Goal: Communication & Community: Ask a question

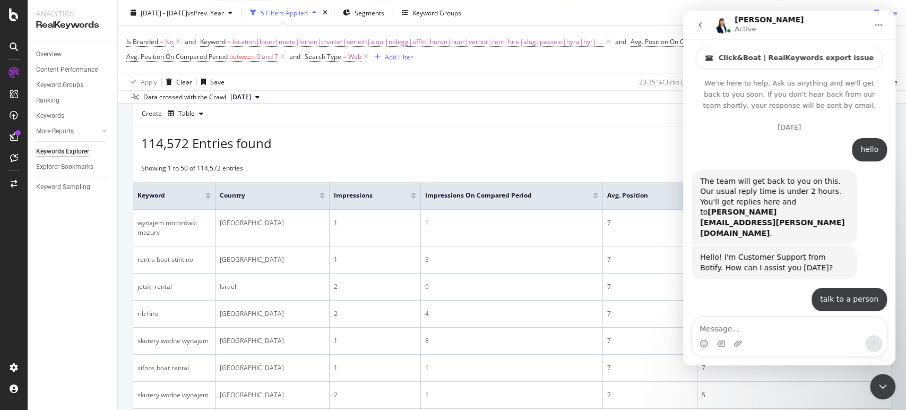
scroll to position [2158, 0]
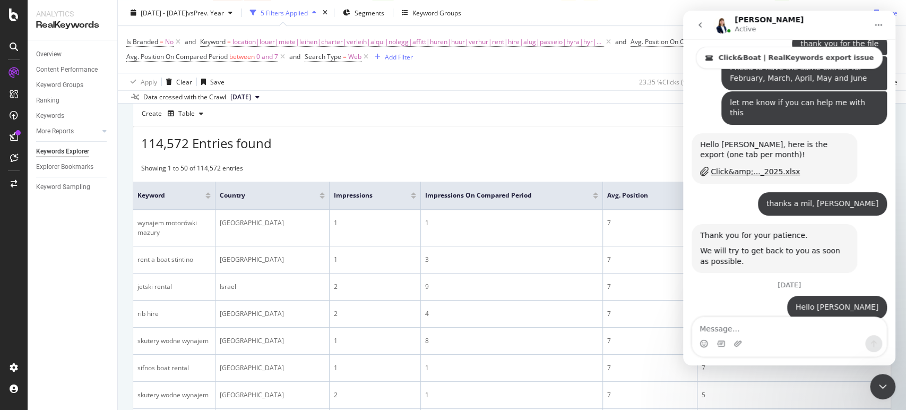
click at [735, 326] on textarea "Message…" at bounding box center [789, 326] width 194 height 18
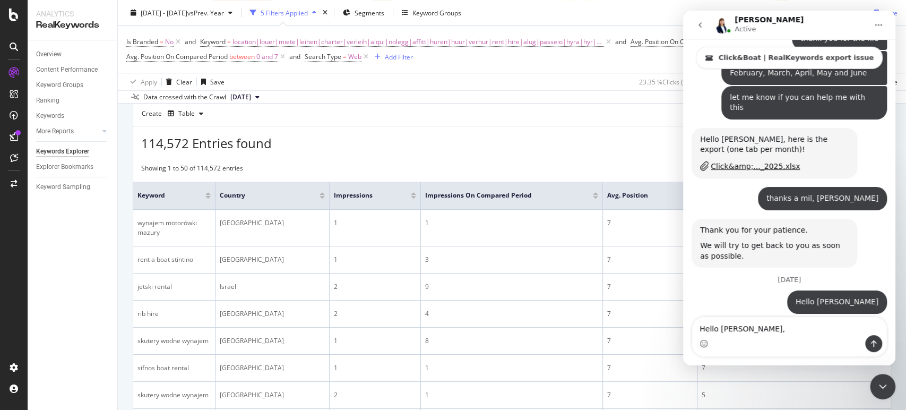
scroll to position [2169, 0]
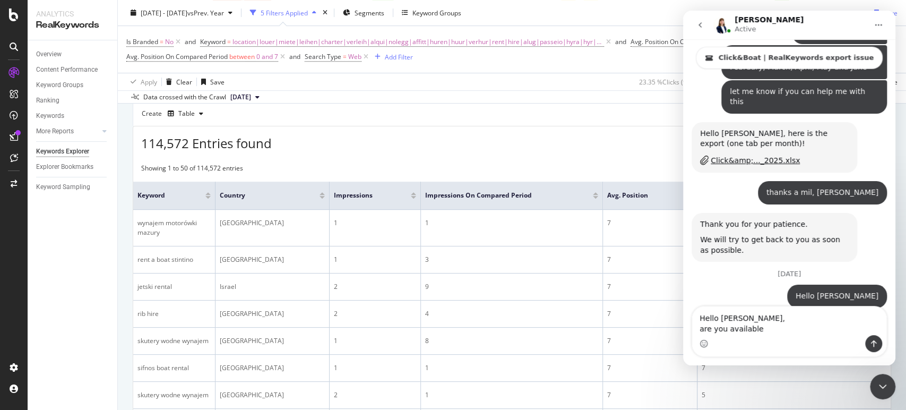
type textarea "Hello [PERSON_NAME], are you available?"
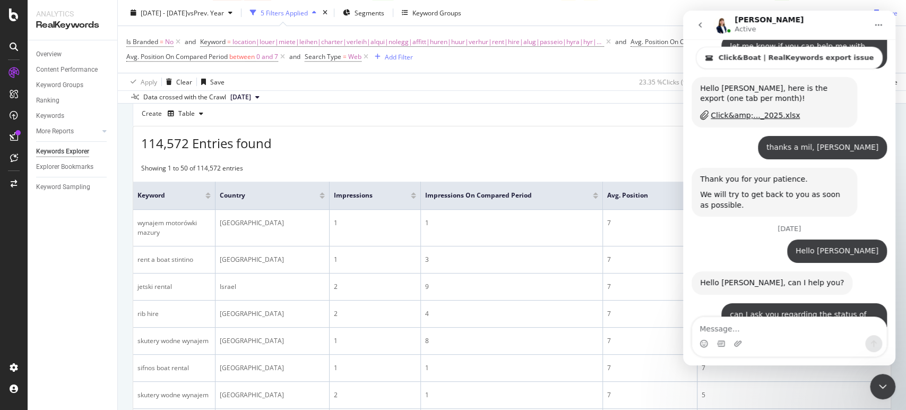
click at [726, 322] on textarea "Message…" at bounding box center [789, 326] width 194 height 18
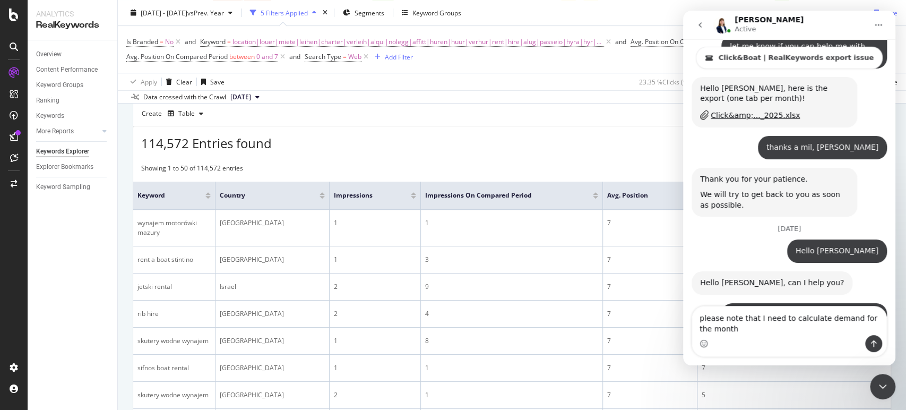
scroll to position [2226, 0]
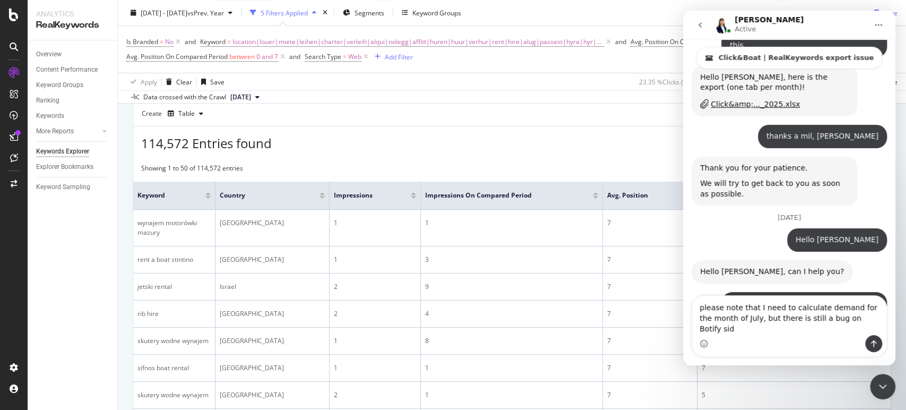
type textarea "please note that I need to calculate demand for the month of July, but there is…"
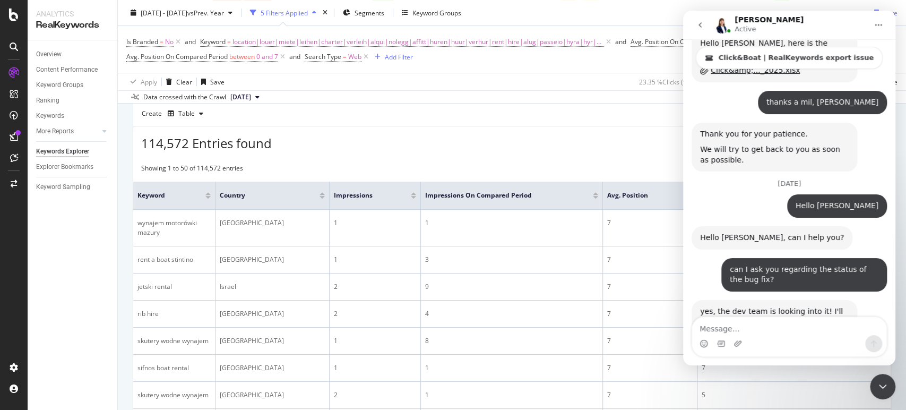
scroll to position [2260, 0]
type textarea "can I ask you for an extract for July?"
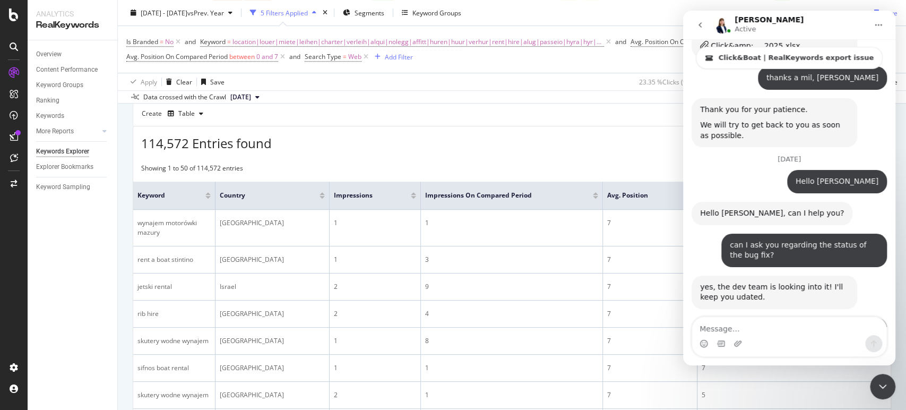
click at [880, 385] on icon "Close Intercom Messenger" at bounding box center [882, 386] width 7 height 4
